Goal: Task Accomplishment & Management: Manage account settings

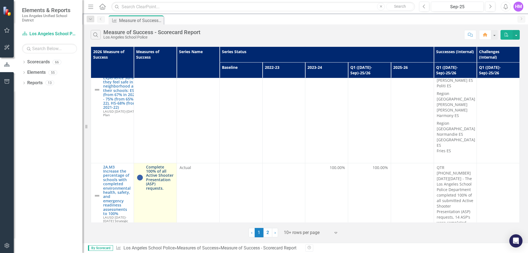
scroll to position [344, 0]
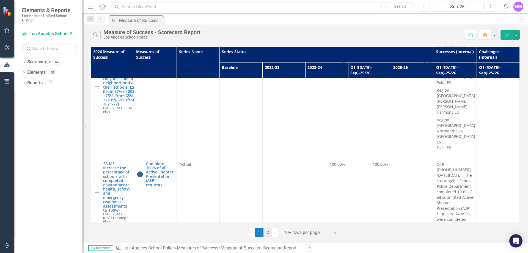
click at [268, 233] on link "2" at bounding box center [267, 232] width 9 height 9
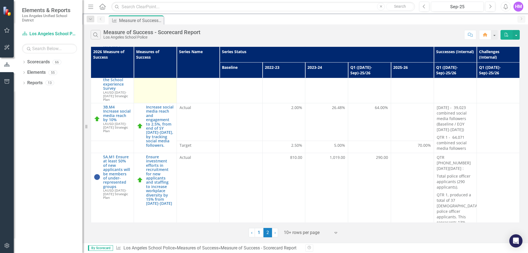
scroll to position [220, 0]
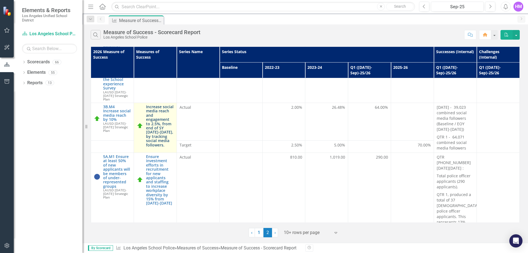
click at [160, 119] on link "Increase social media reach and engagement to 2.5%, from end of SY [DATE]-[DATE…" at bounding box center [160, 125] width 28 height 42
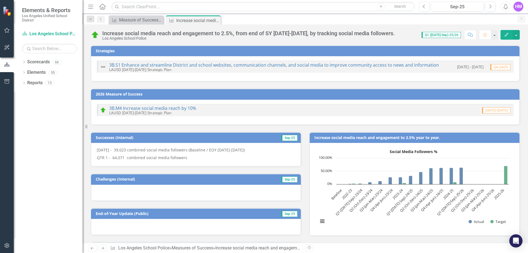
click at [194, 161] on div "[DATE] - 39,023 combined social media followers (Baseline / EOY [DATE]-[DATE]) …" at bounding box center [196, 154] width 210 height 23
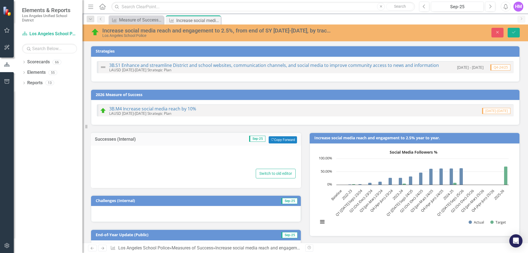
type textarea "<p>[DATE] -&nbsp; 39,023 combined social media followers (Baseline / EOY [DATE]…"
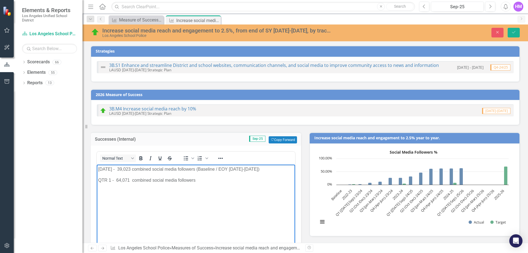
click at [100, 190] on body "[DATE] - 39,023 combined social media followers (Baseline / EOY [DATE]-[DATE]) …" at bounding box center [196, 205] width 198 height 82
click at [203, 178] on p "QTR 1 - 64,071 combined social media followers" at bounding box center [196, 180] width 196 height 7
paste body "Rich Text Area. Press ALT-0 for help."
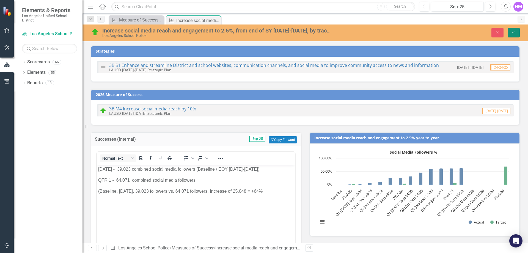
click at [509, 34] on button "Save" at bounding box center [514, 33] width 12 height 10
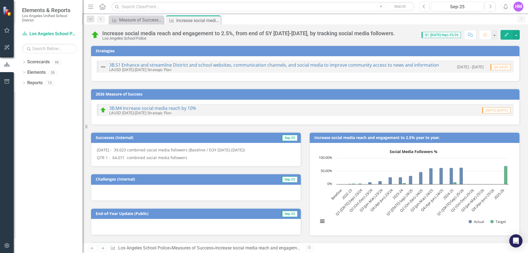
checkbox input "true"
